Goal: Task Accomplishment & Management: Complete application form

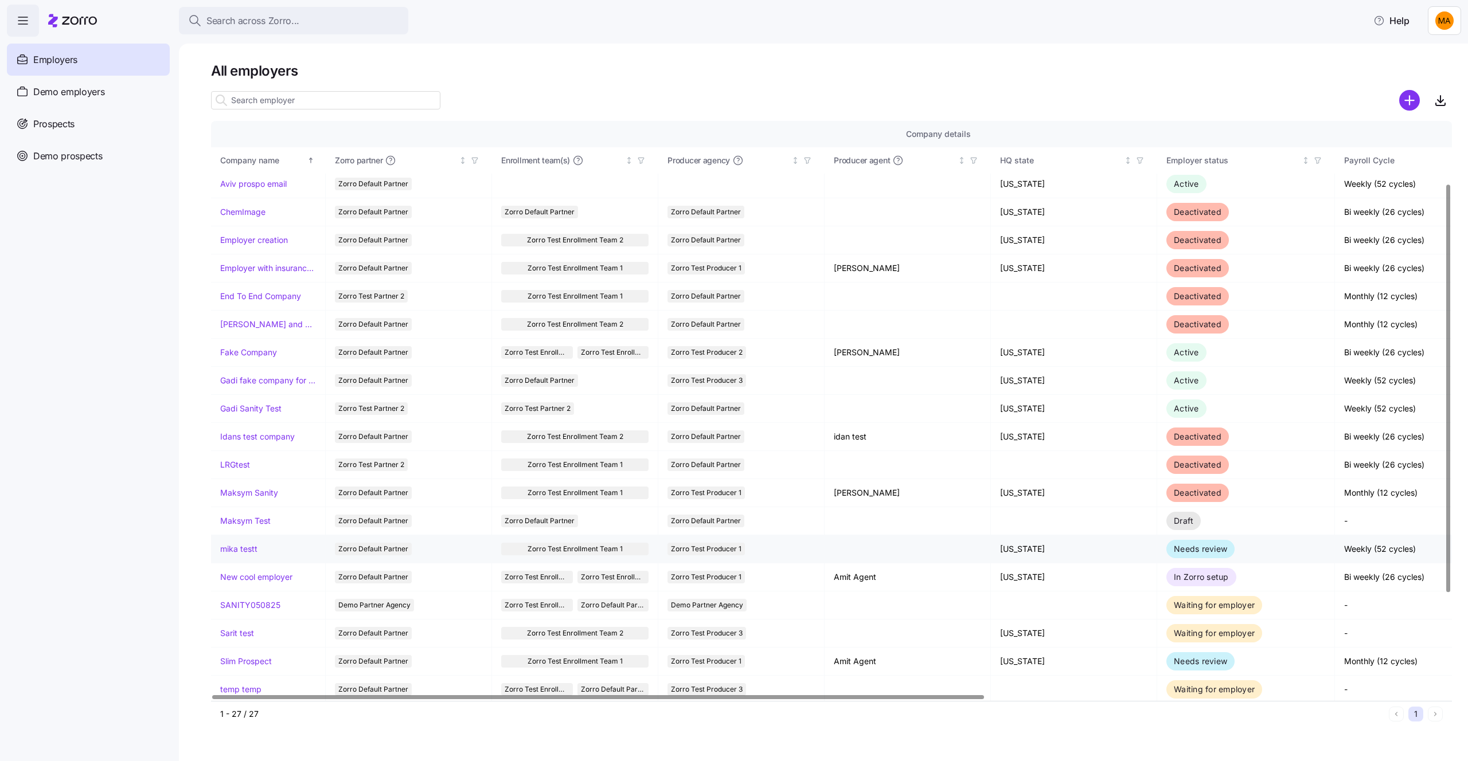
scroll to position [88, 0]
click at [252, 549] on link "mika testt" at bounding box center [238, 548] width 37 height 11
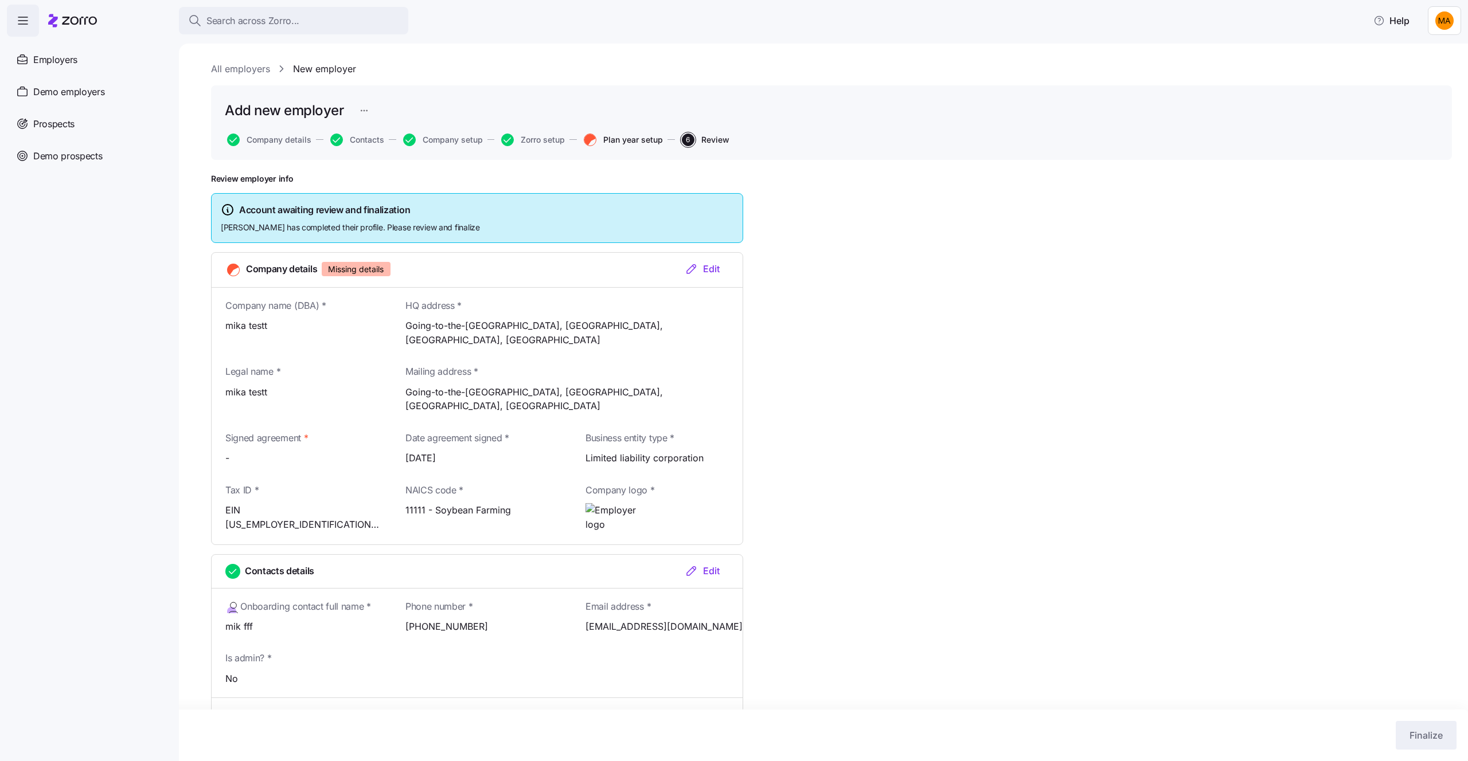
click at [608, 137] on span "Plan year setup" at bounding box center [633, 140] width 60 height 8
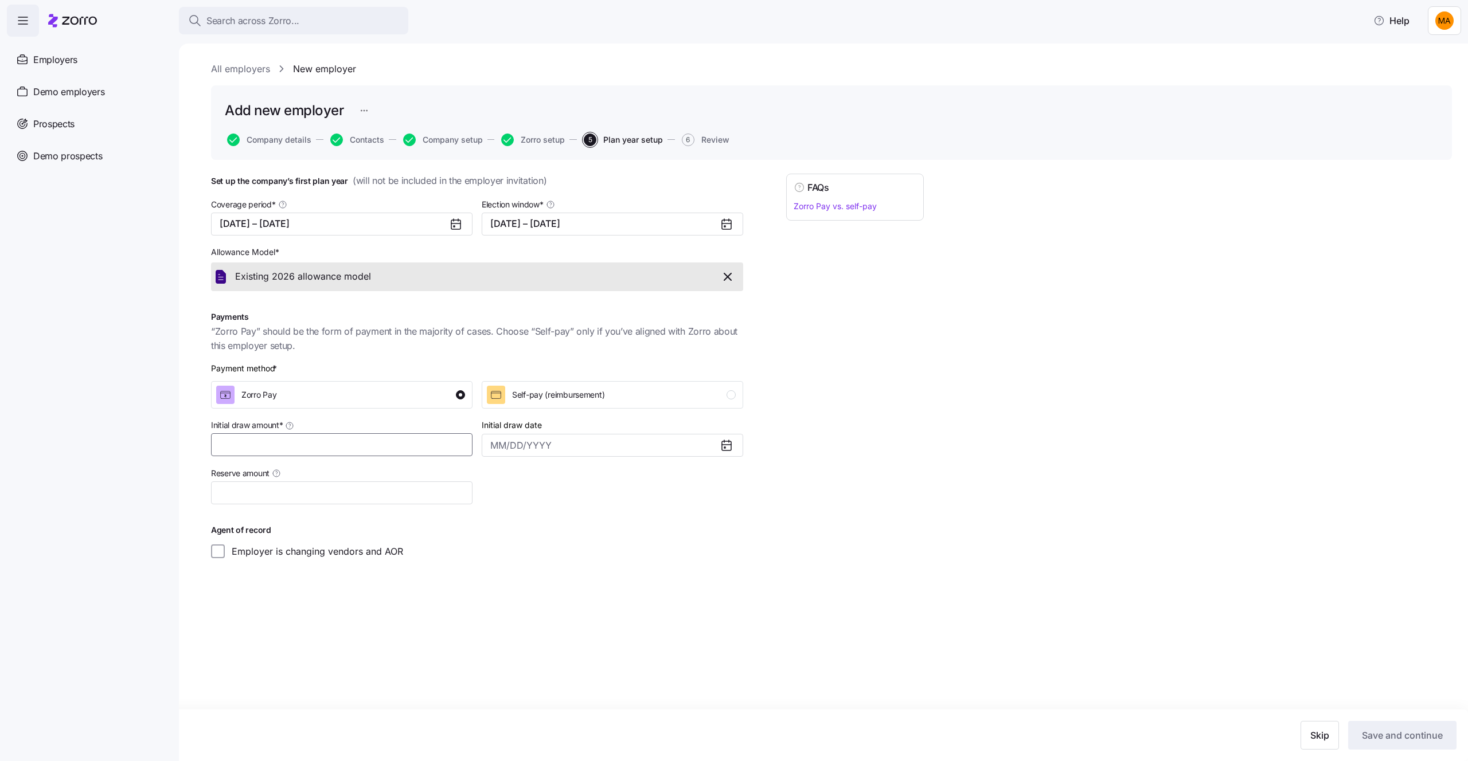
click at [325, 451] on input "Initial draw amount *" at bounding box center [341, 444] width 261 height 23
type input "$555"
click at [558, 452] on input "Initial draw date" at bounding box center [612, 445] width 261 height 23
click at [566, 576] on button "14" at bounding box center [578, 578] width 24 height 24
type input "August 14, 2025"
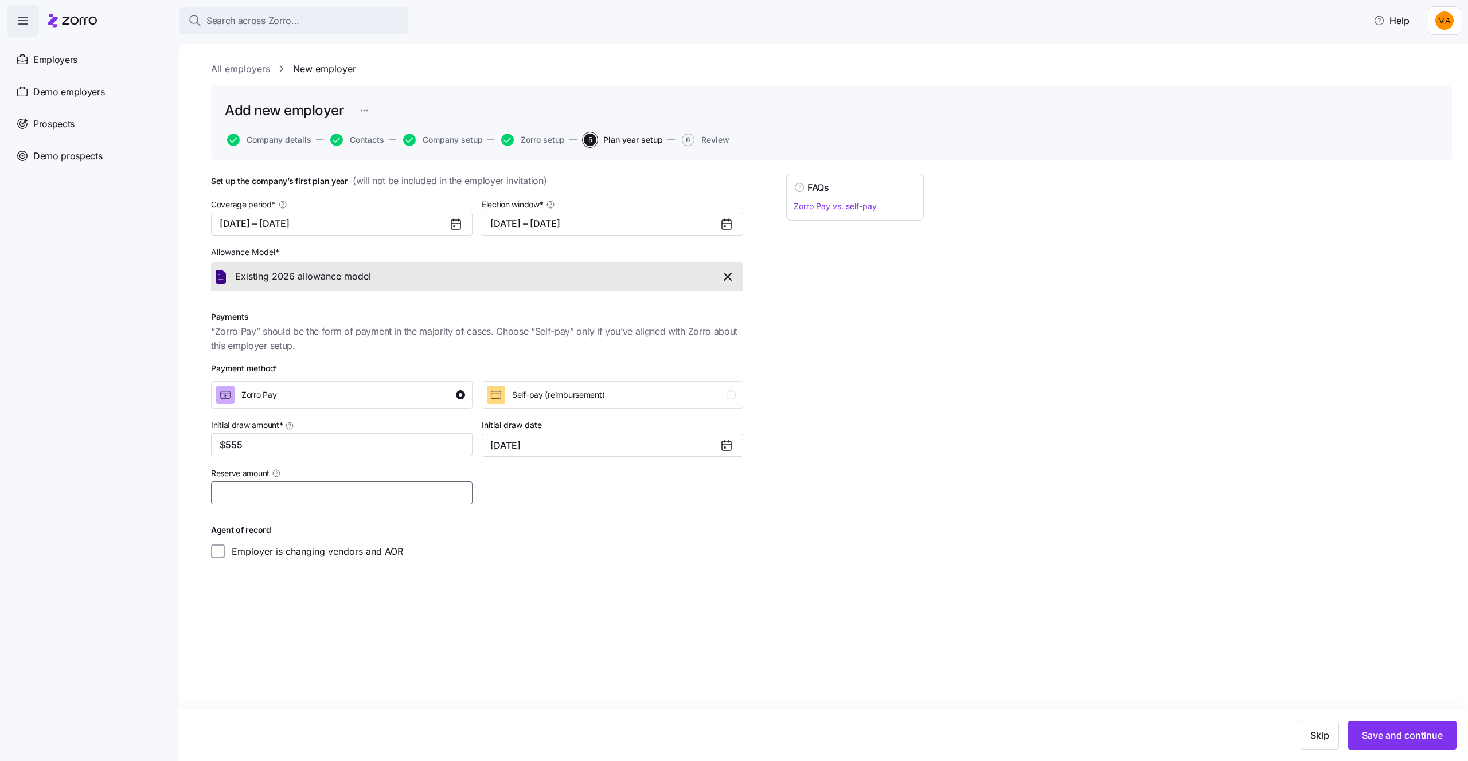
click at [376, 503] on input "Reserve amount" at bounding box center [341, 493] width 261 height 23
type input "$33"
click at [1408, 733] on span "Save and continue" at bounding box center [1402, 736] width 81 height 14
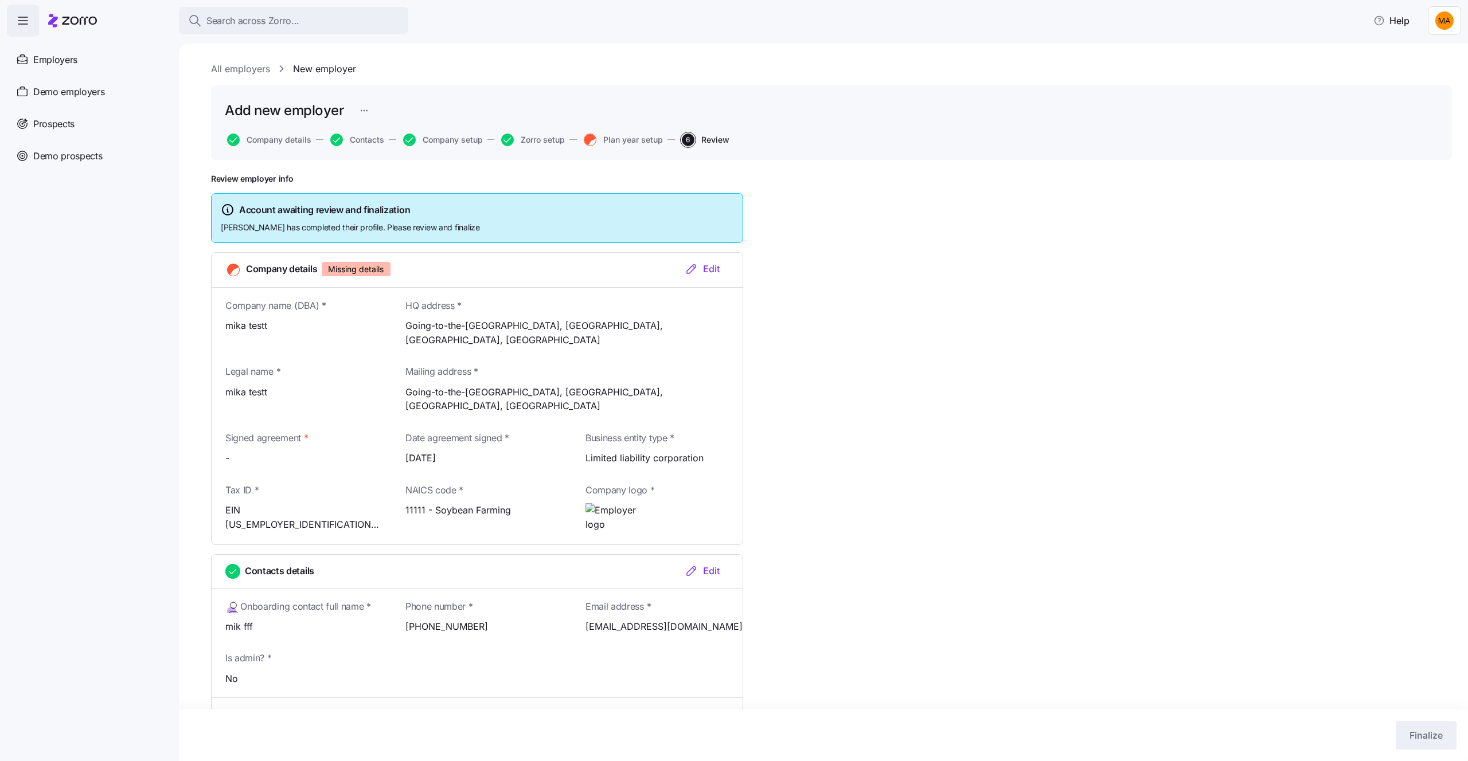
click at [707, 271] on div "Edit" at bounding box center [702, 269] width 35 height 14
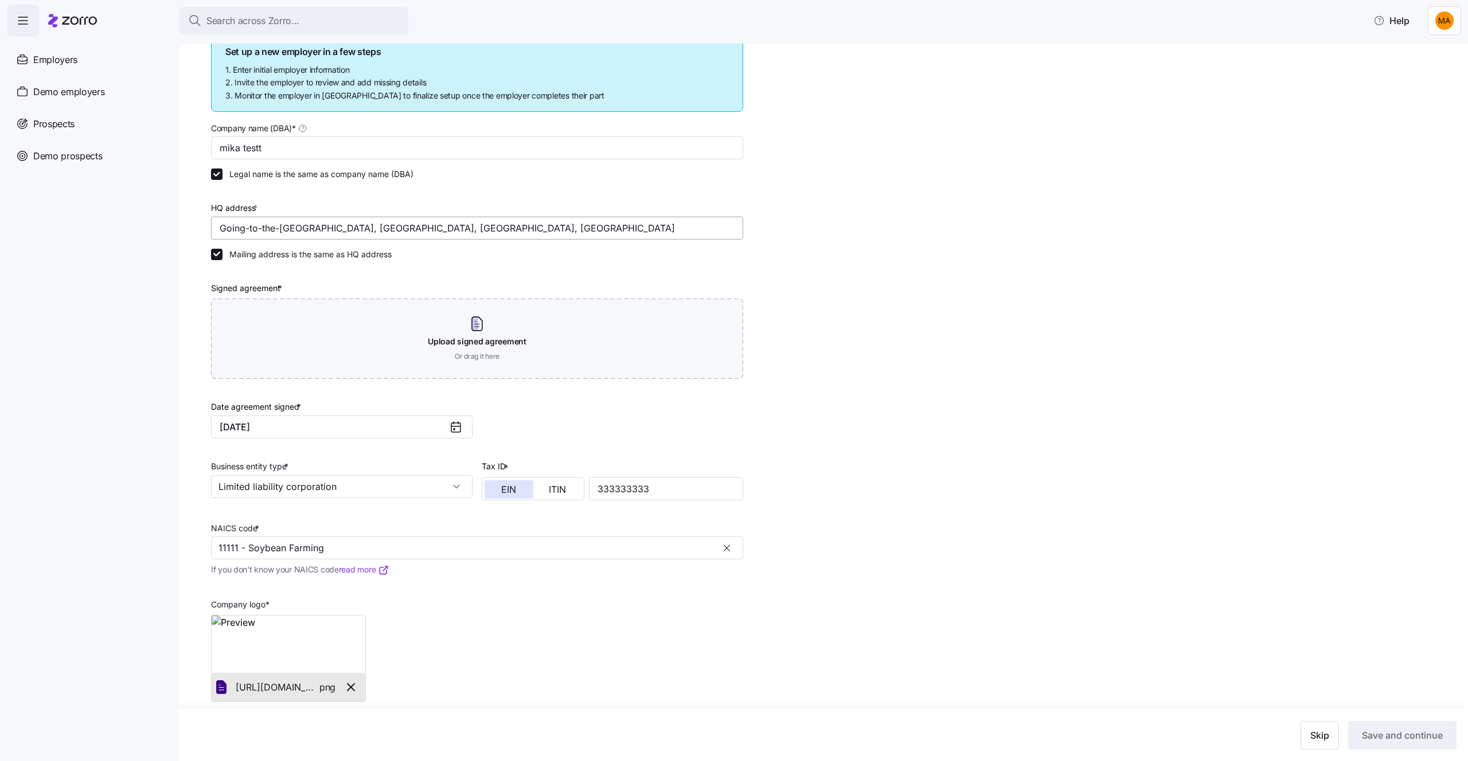
scroll to position [170, 0]
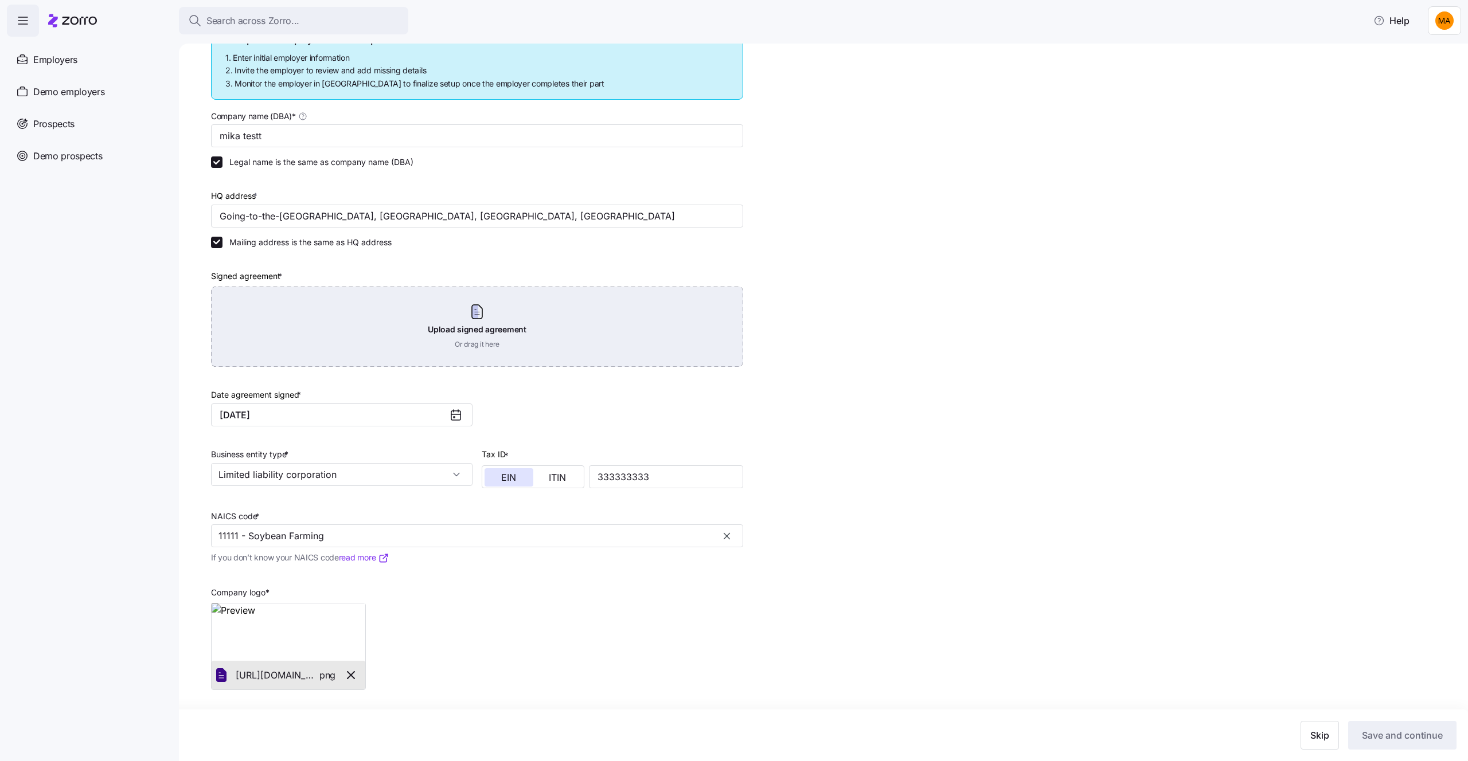
click at [476, 331] on div "Upload signed agreement Or drag it here" at bounding box center [477, 327] width 532 height 80
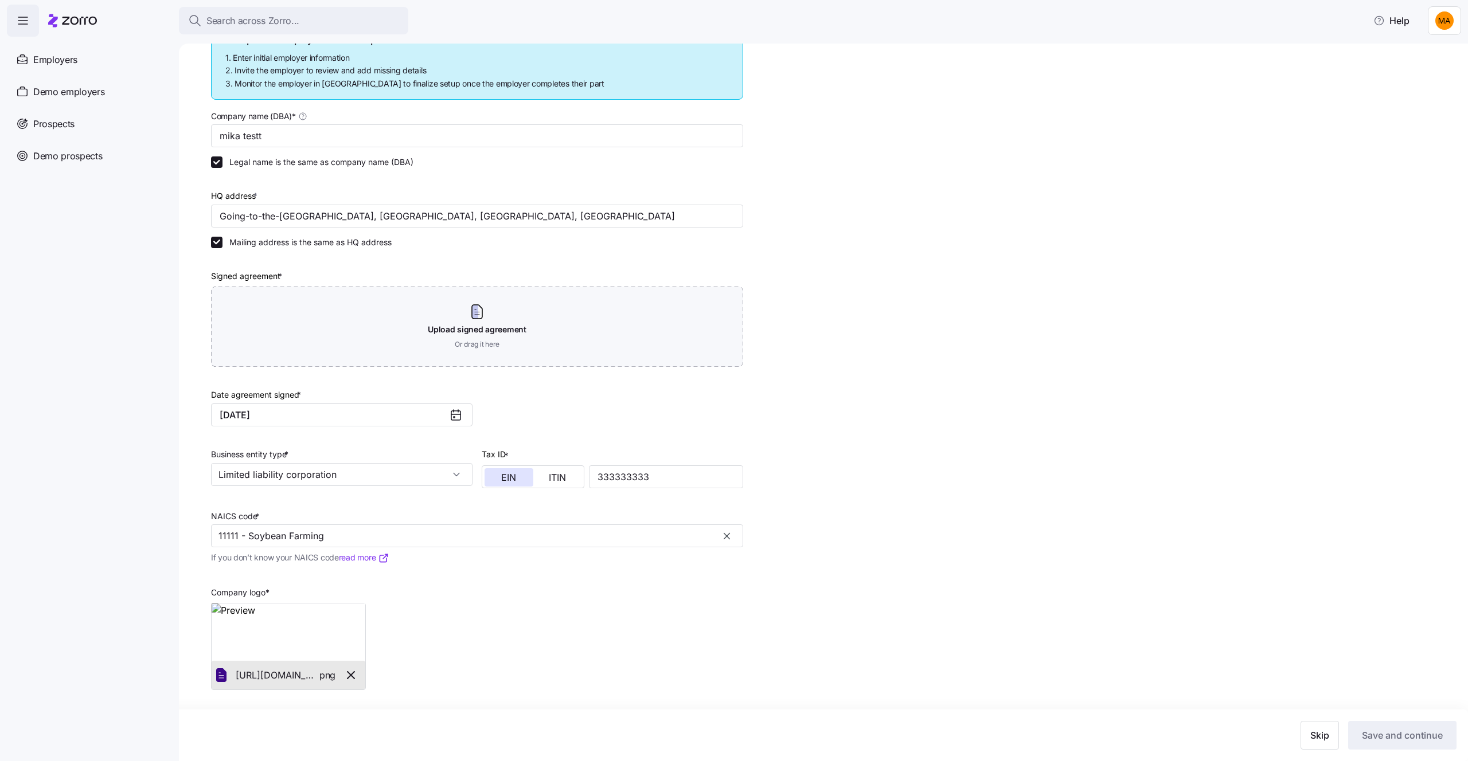
scroll to position [119, 0]
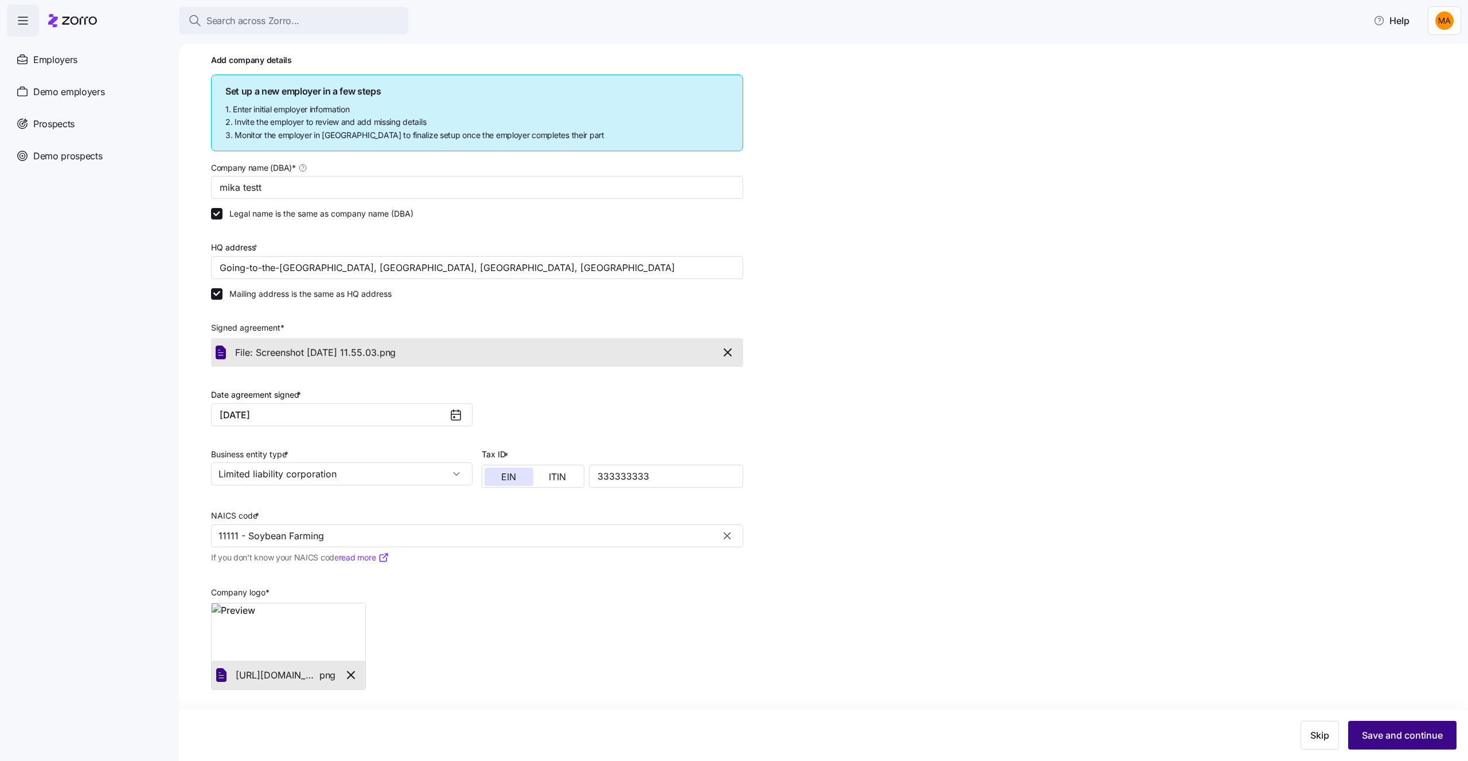
click at [1430, 744] on button "Save and continue" at bounding box center [1402, 735] width 108 height 29
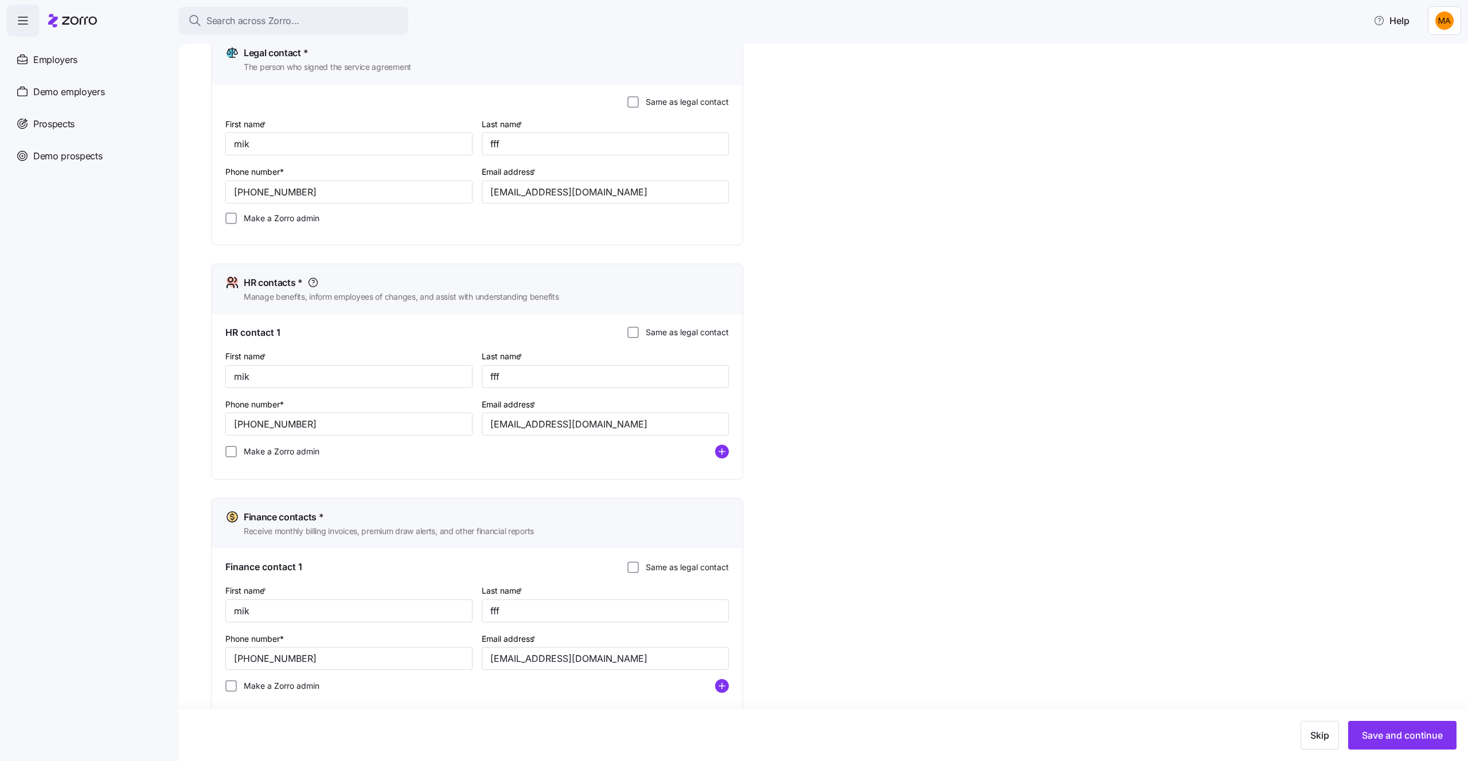
scroll to position [401, 0]
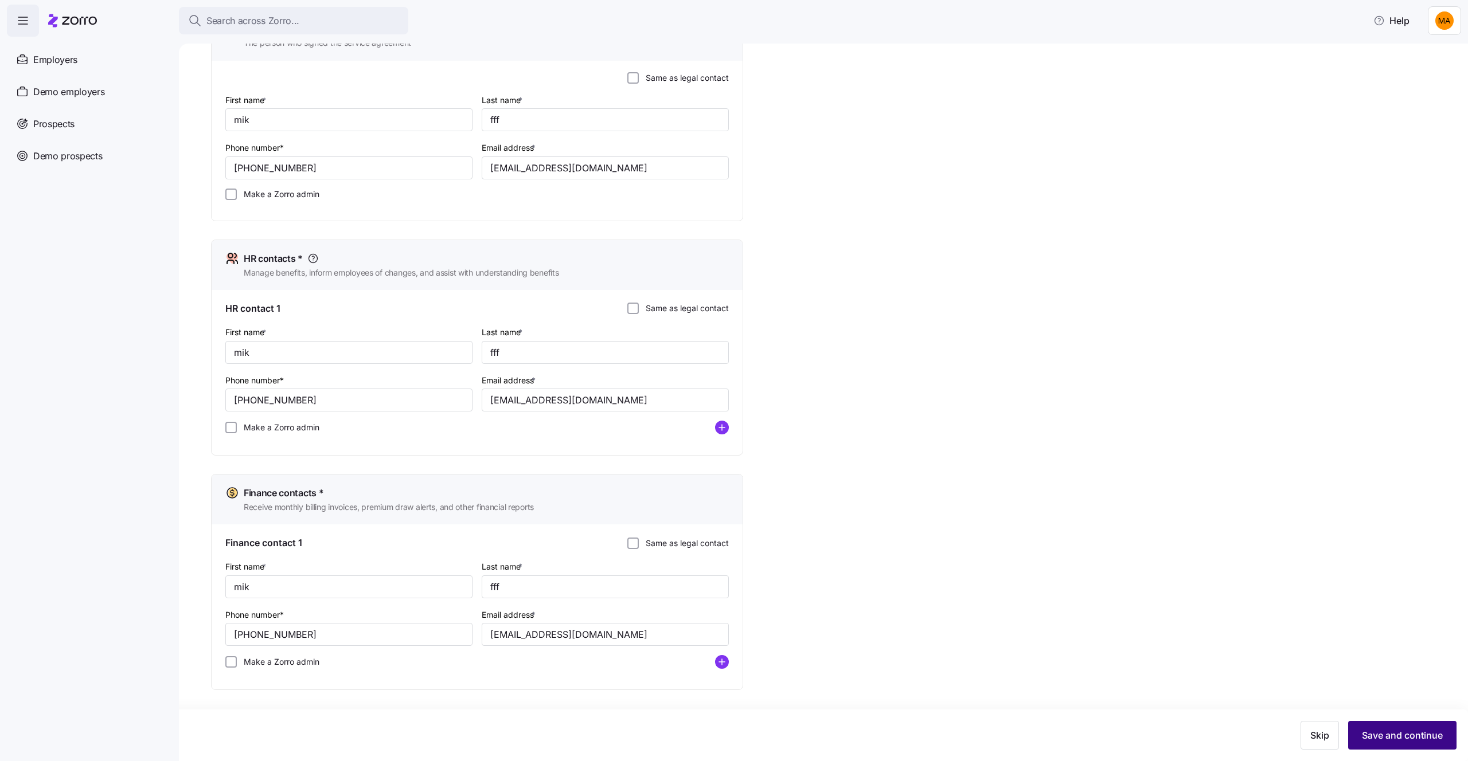
click at [1383, 726] on button "Save and continue" at bounding box center [1402, 735] width 108 height 29
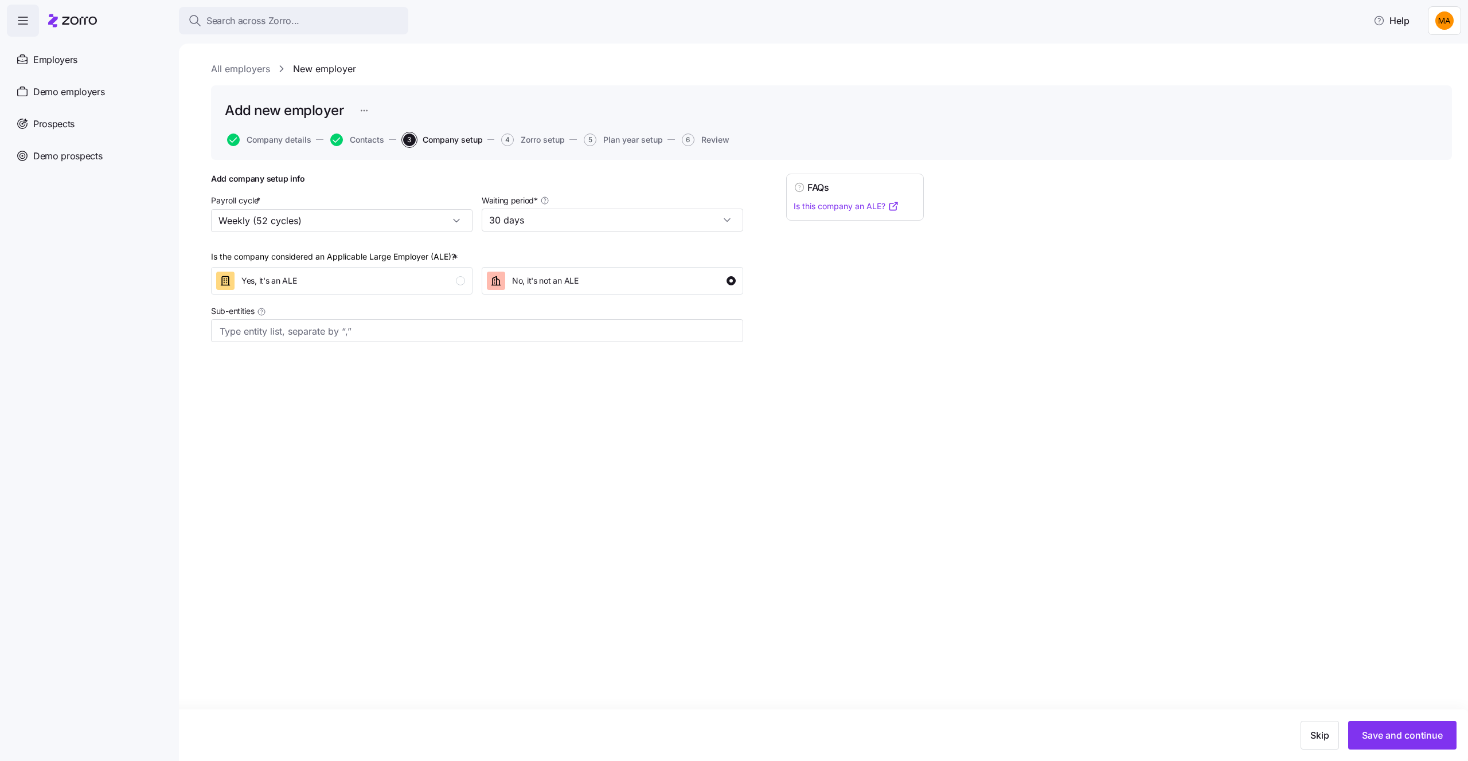
click at [1383, 726] on button "Save and continue" at bounding box center [1402, 735] width 108 height 29
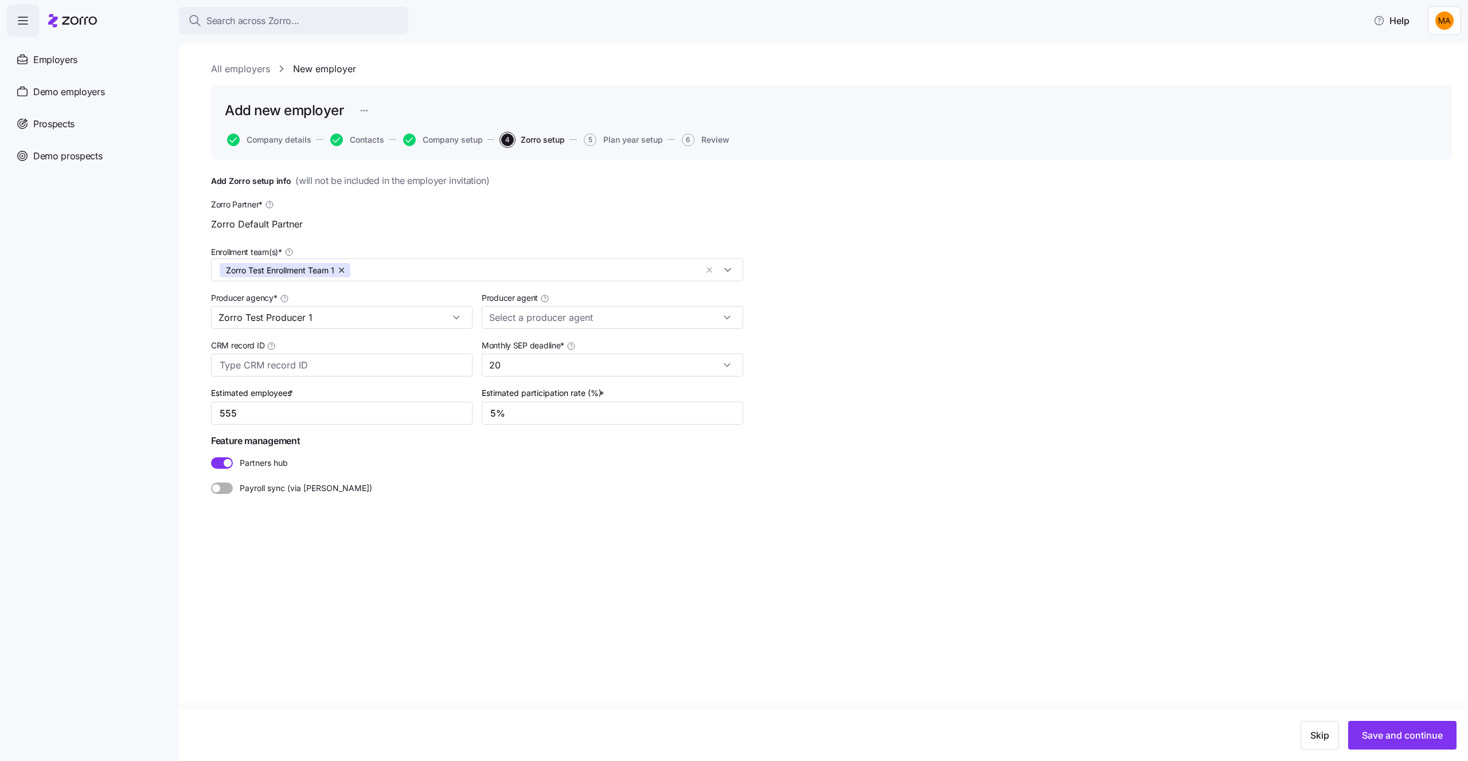
click at [1383, 726] on button "Save and continue" at bounding box center [1402, 735] width 108 height 29
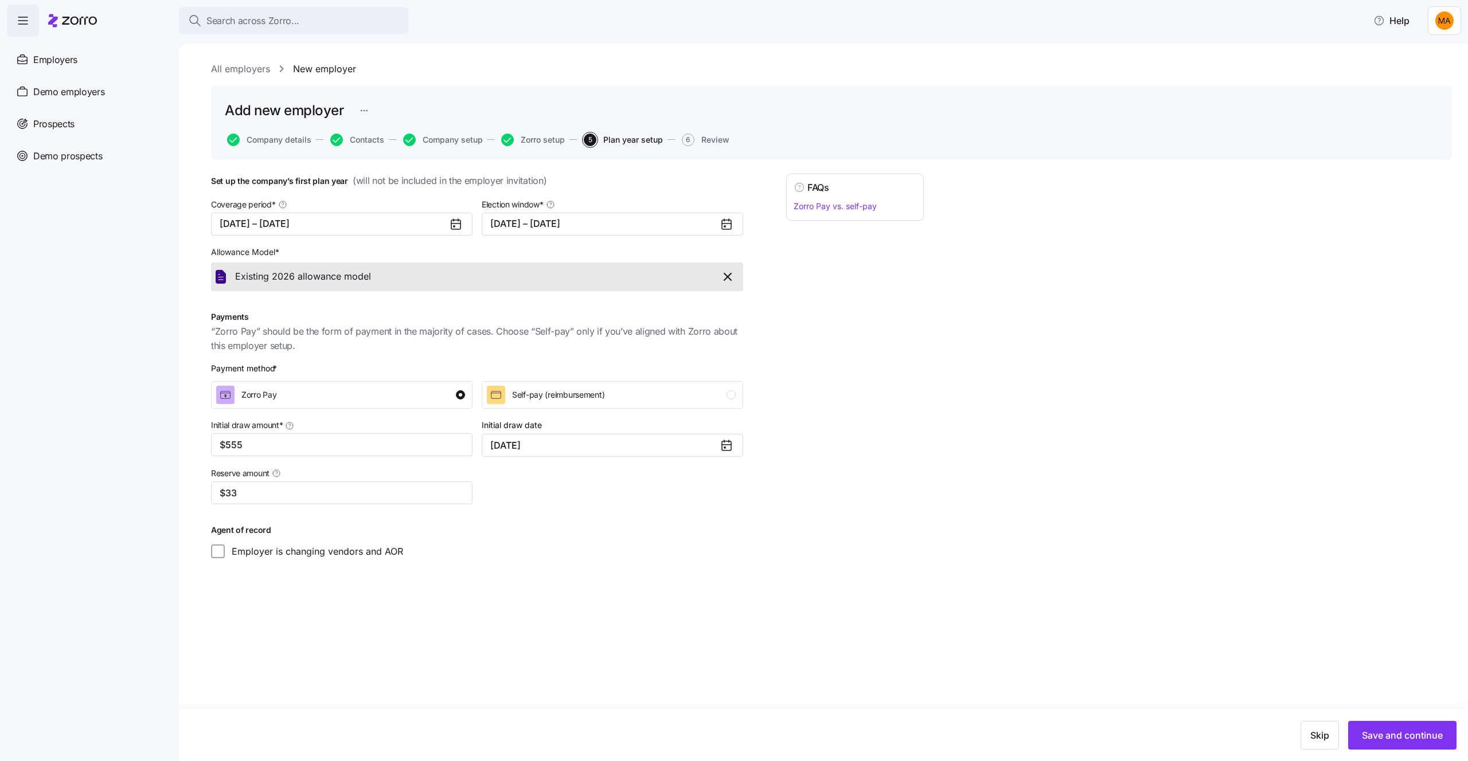
click at [1383, 726] on button "Save and continue" at bounding box center [1402, 735] width 108 height 29
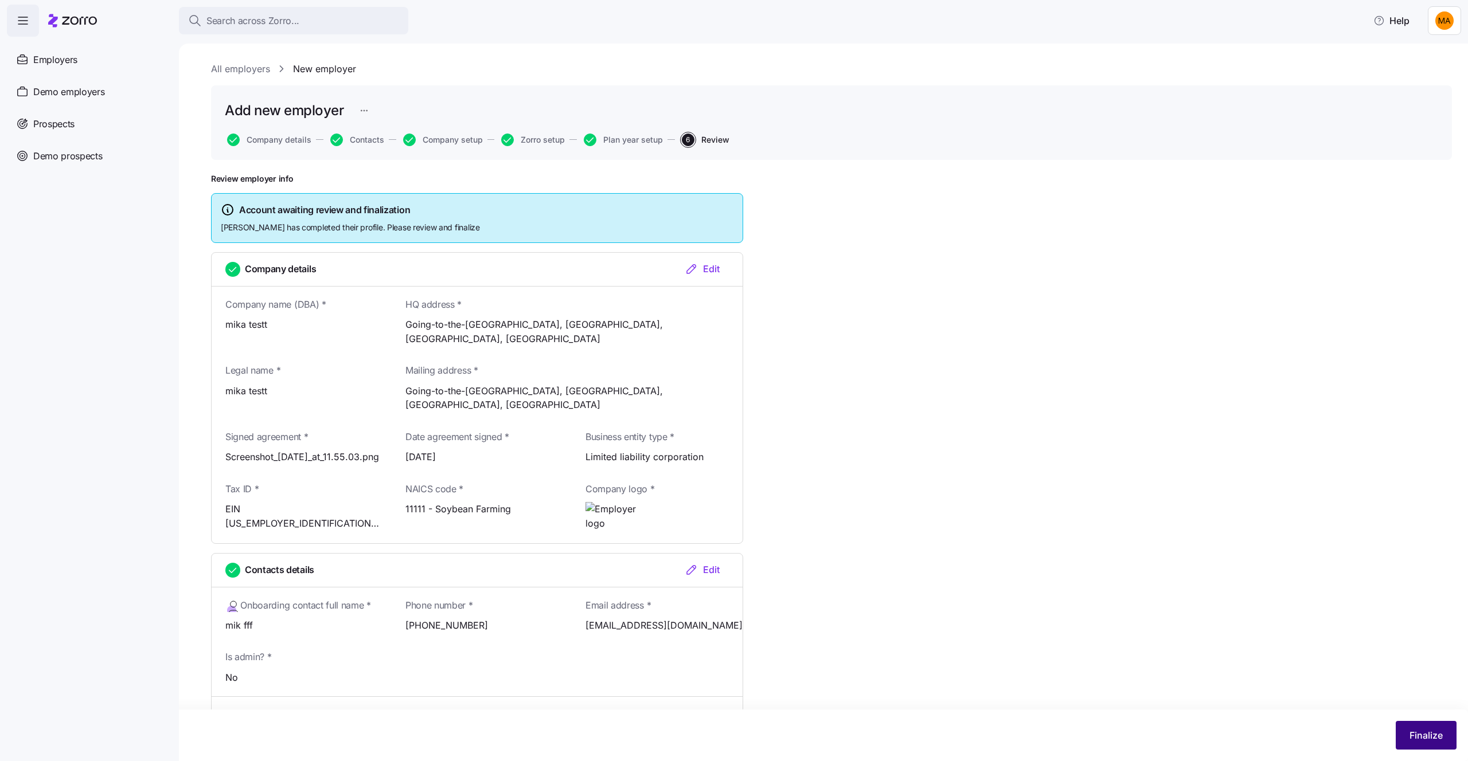
click at [1407, 743] on button "Finalize" at bounding box center [1426, 735] width 61 height 29
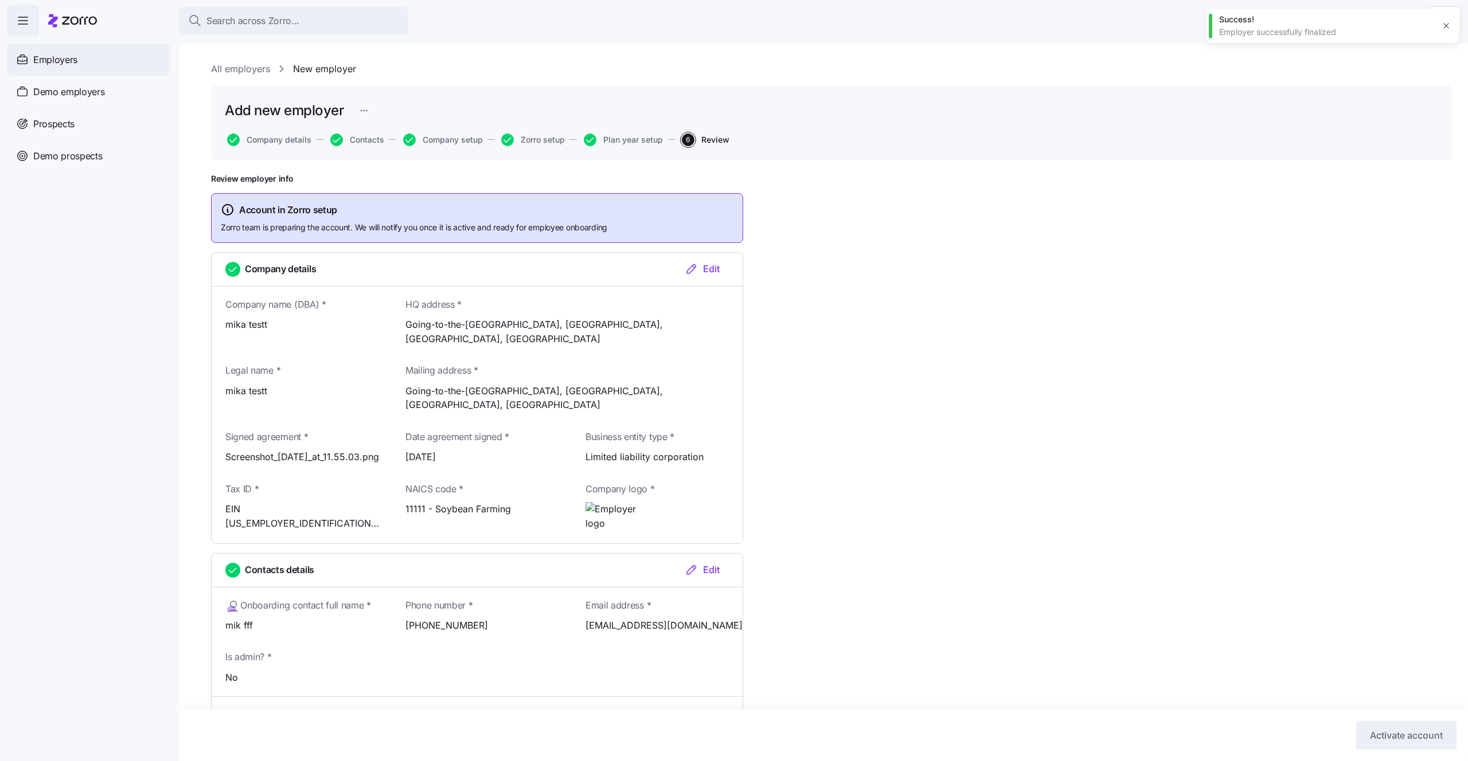
click at [64, 73] on div "Employers" at bounding box center [88, 60] width 163 height 32
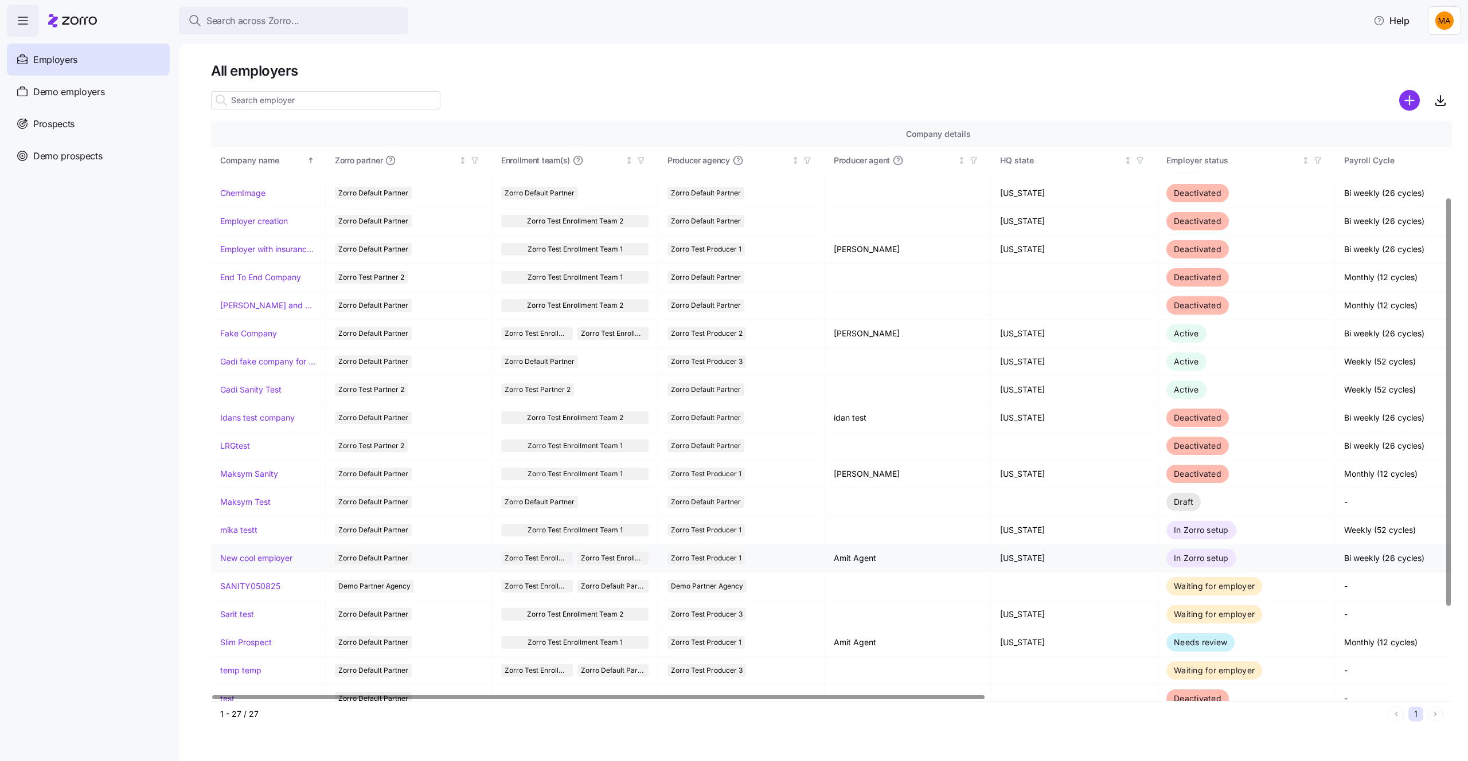
scroll to position [108, 0]
click at [232, 531] on link "mika testt" at bounding box center [238, 528] width 37 height 11
